Goal: Information Seeking & Learning: Learn about a topic

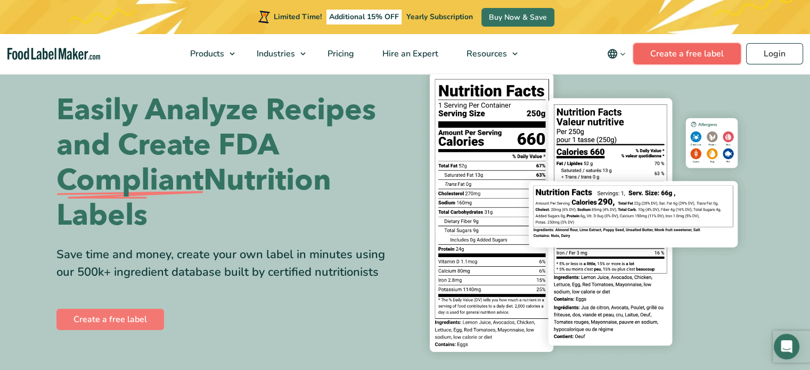
click at [699, 53] on link "Create a free label" at bounding box center [687, 53] width 108 height 21
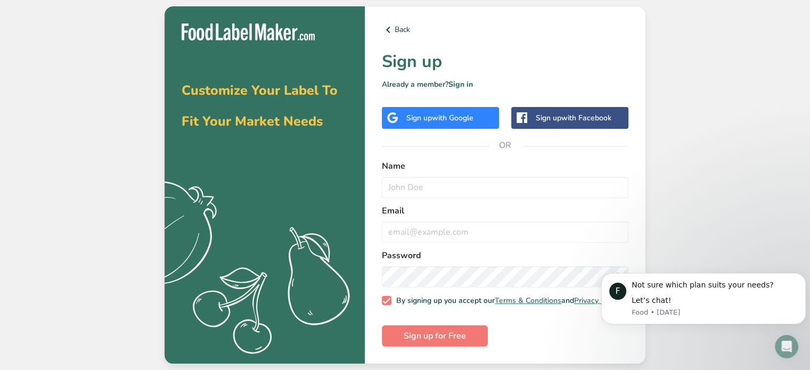
click at [283, 121] on span "Customize Your Label To Fit Your Market Needs" at bounding box center [260, 105] width 156 height 49
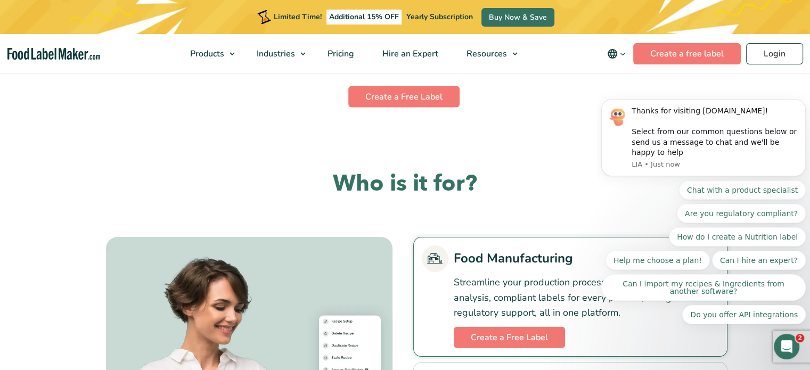
scroll to position [2278, 0]
click at [696, 46] on body "Thanks for visiting FoodLabelMaker.com! Select from our common questions below …" at bounding box center [703, 146] width 205 height 381
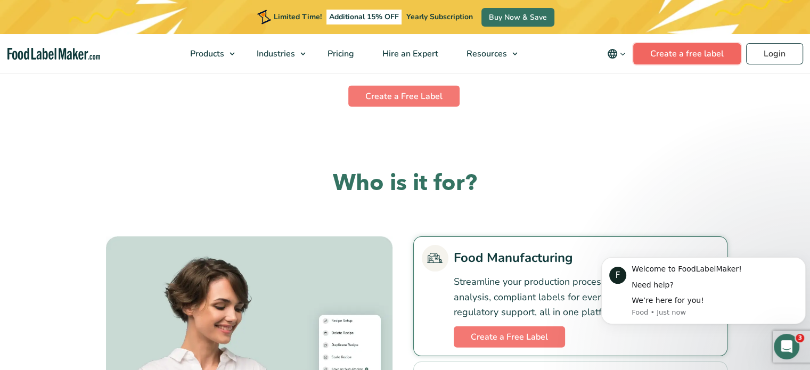
click at [697, 57] on link "Create a free label" at bounding box center [687, 53] width 108 height 21
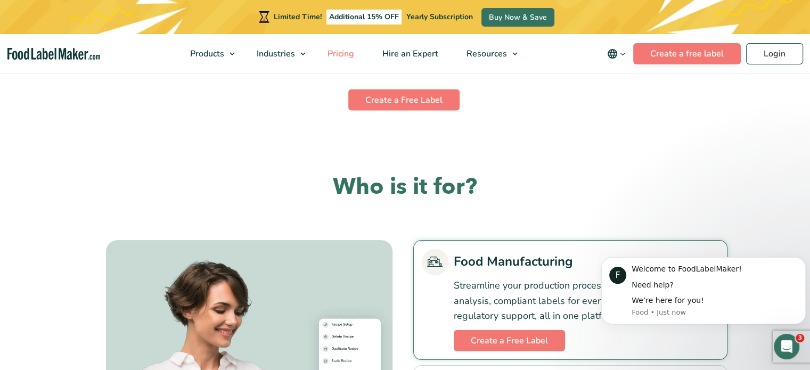
click at [348, 55] on span "Pricing" at bounding box center [339, 54] width 31 height 12
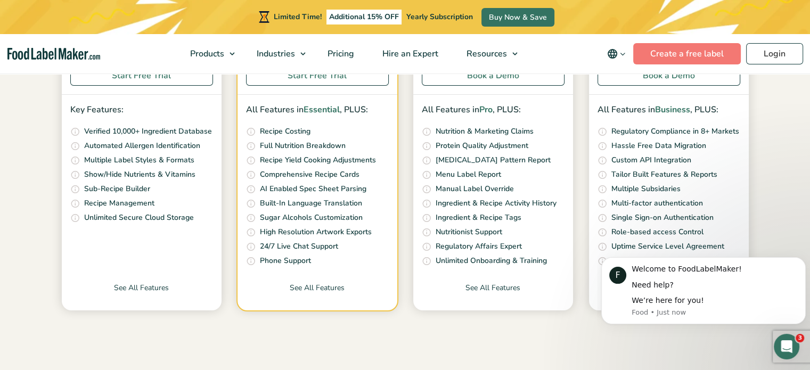
scroll to position [360, 0]
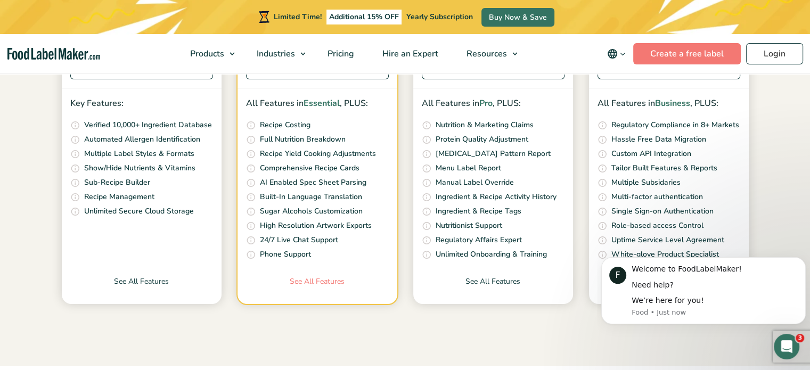
click at [316, 281] on link "See All Features" at bounding box center [318, 290] width 160 height 28
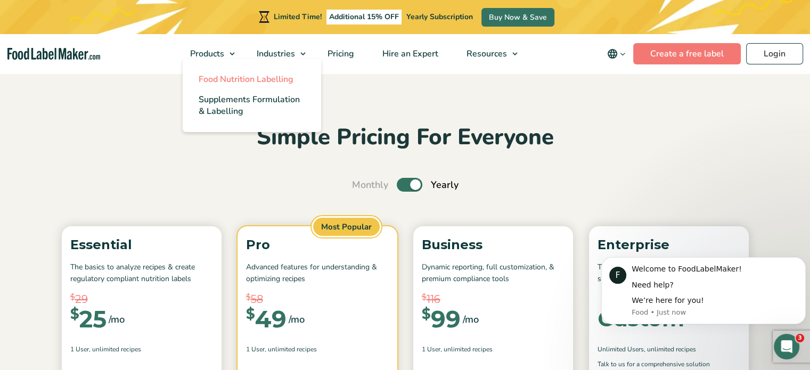
click at [211, 80] on span "Food Nutrition Labelling" at bounding box center [246, 79] width 95 height 12
